Goal: Task Accomplishment & Management: Use online tool/utility

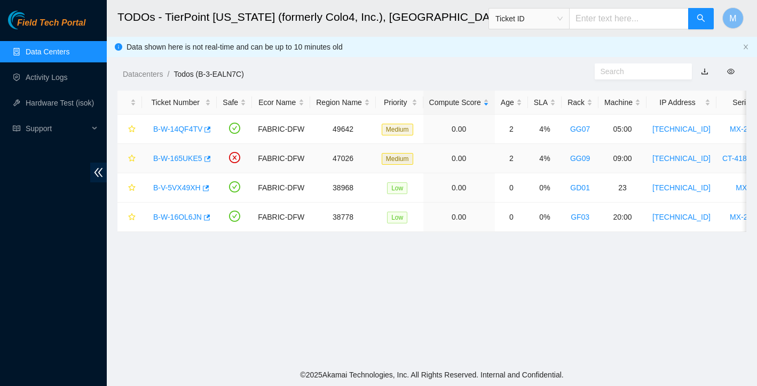
scroll to position [114, 0]
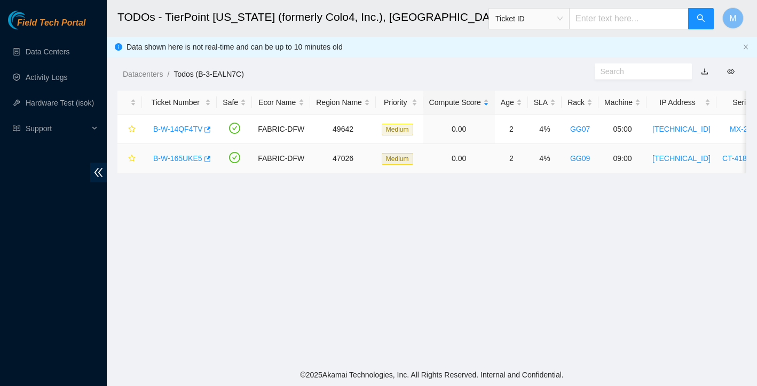
click at [183, 158] on link "B-W-165UKE5" at bounding box center [177, 158] width 49 height 9
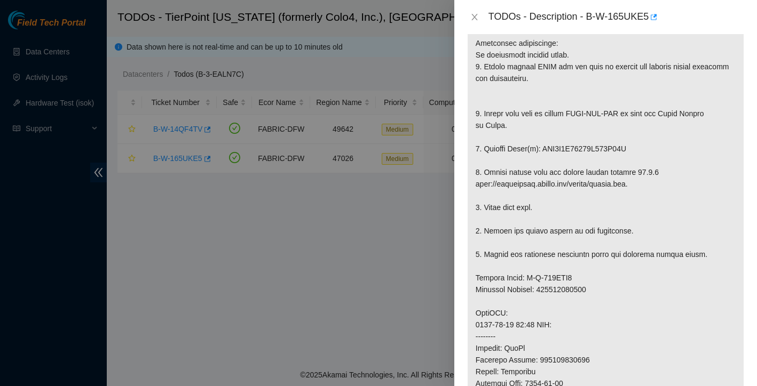
scroll to position [327, 0]
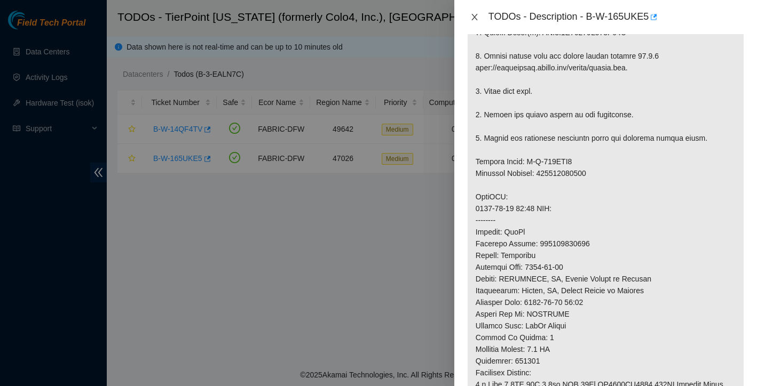
click at [474, 17] on icon "close" at bounding box center [474, 17] width 9 height 9
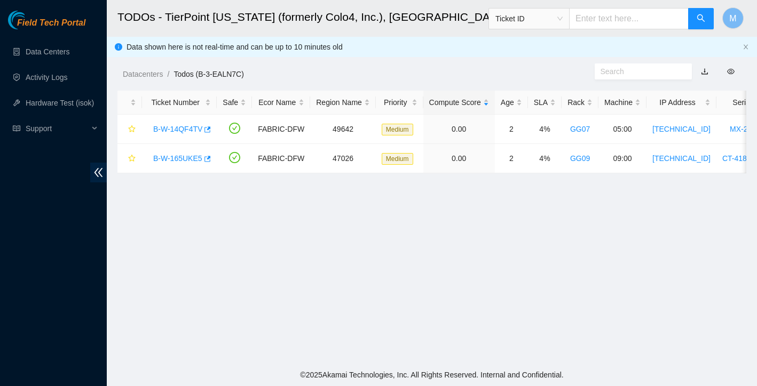
click at [756, 17] on div "TODOs - Description - undefined Problem Type N/A Rack Number N/A Machine Number…" at bounding box center [757, 193] width 0 height 386
click at [173, 129] on link "B-W-14QF4TV" at bounding box center [177, 129] width 49 height 9
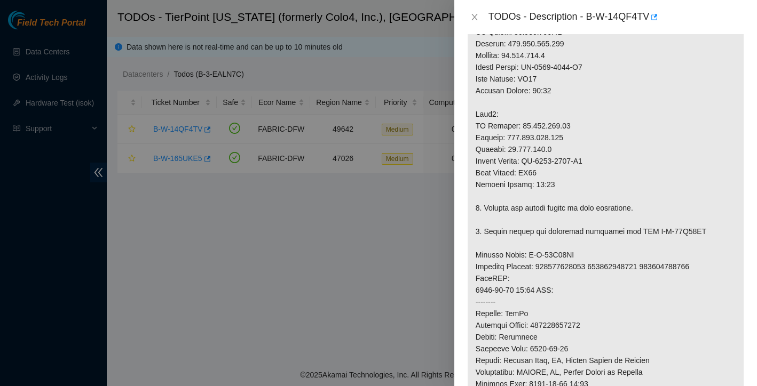
scroll to position [170, 0]
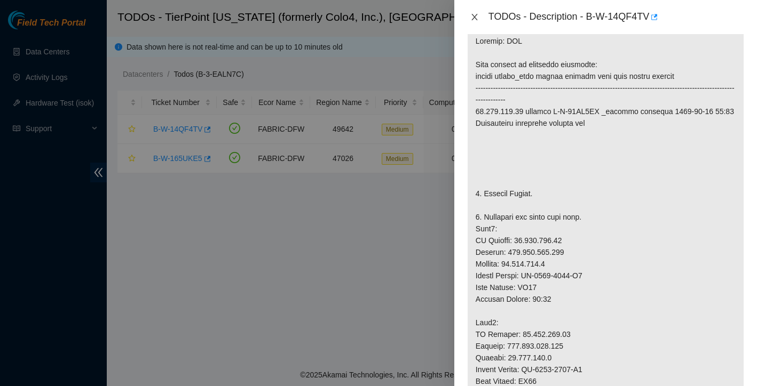
click at [474, 17] on icon "close" at bounding box center [474, 17] width 9 height 9
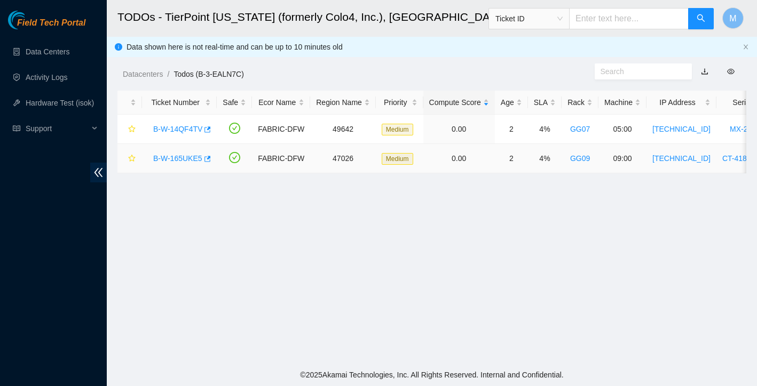
click at [183, 157] on link "B-W-165UKE5" at bounding box center [177, 158] width 49 height 9
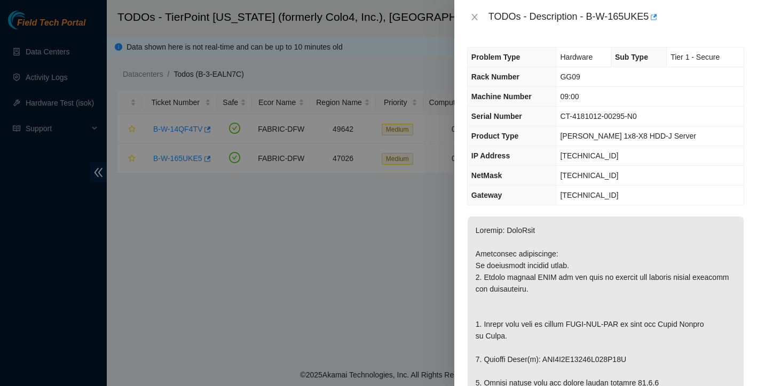
scroll to position [19, 0]
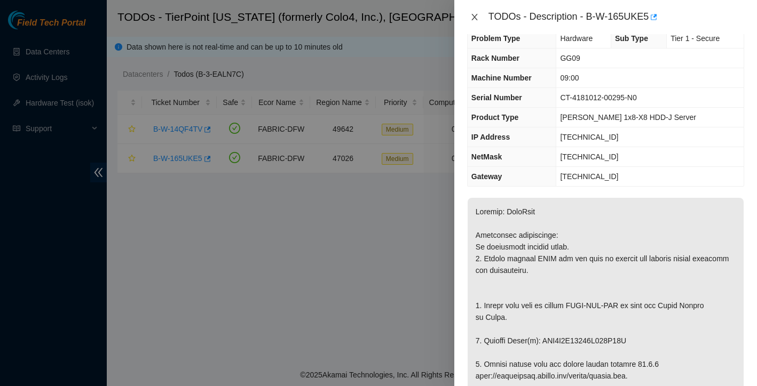
click at [474, 19] on icon "close" at bounding box center [474, 17] width 9 height 9
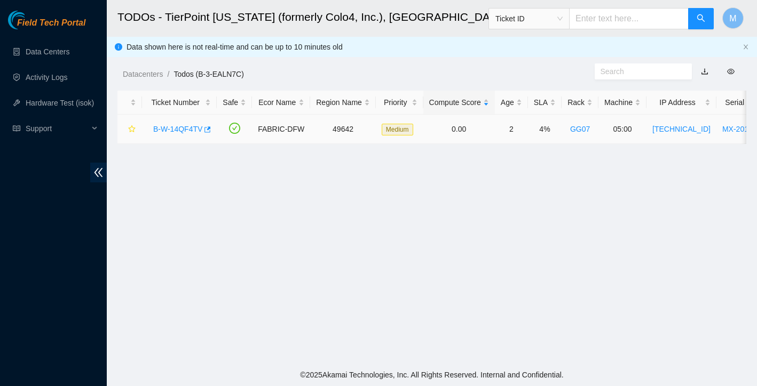
click at [192, 127] on link "B-W-14QF4TV" at bounding box center [177, 129] width 49 height 9
